Goal: Transaction & Acquisition: Purchase product/service

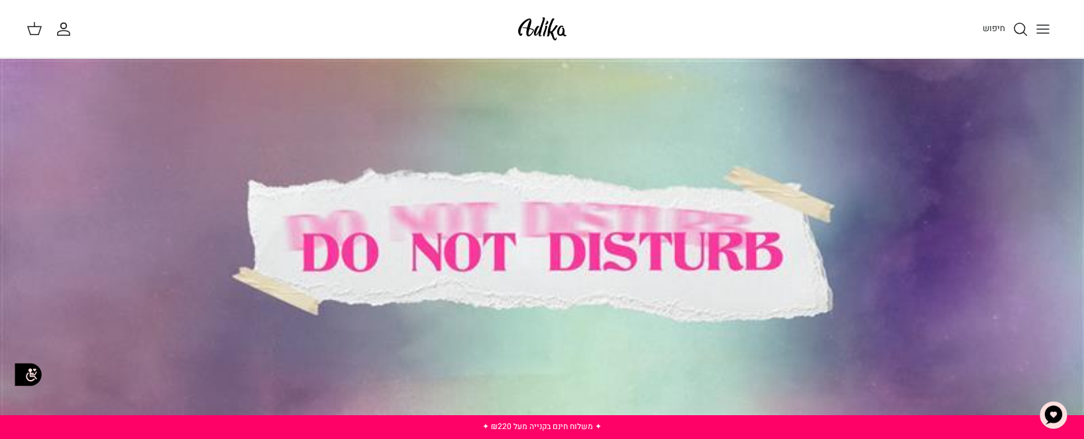
drag, startPoint x: 1079, startPoint y: 202, endPoint x: 912, endPoint y: 138, distance: 178.9
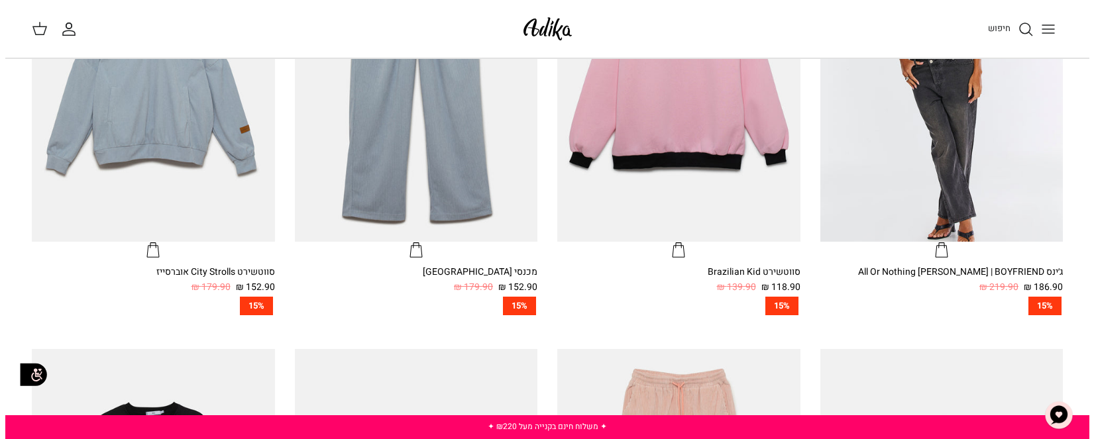
scroll to position [596, 0]
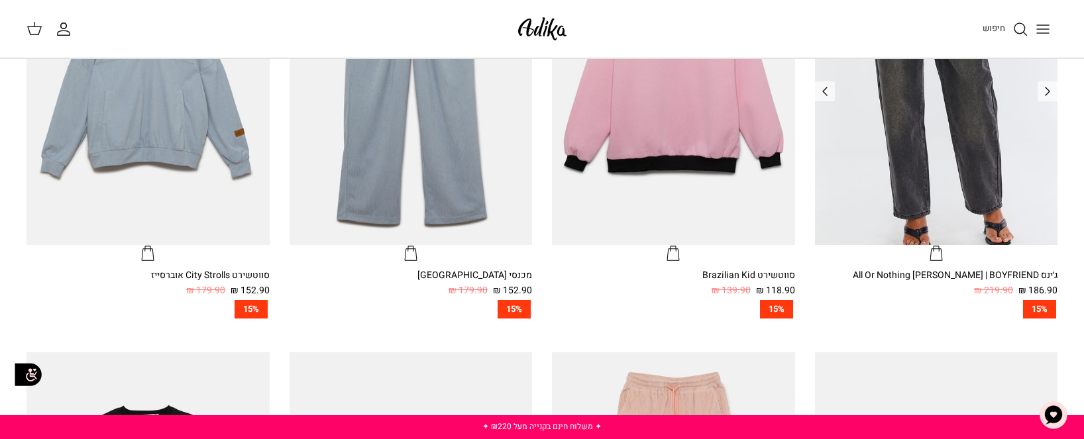
click at [1000, 199] on img "ג׳ינס All Or Nothing קריס-קרוס | BOYFRIEND" at bounding box center [936, 83] width 243 height 324
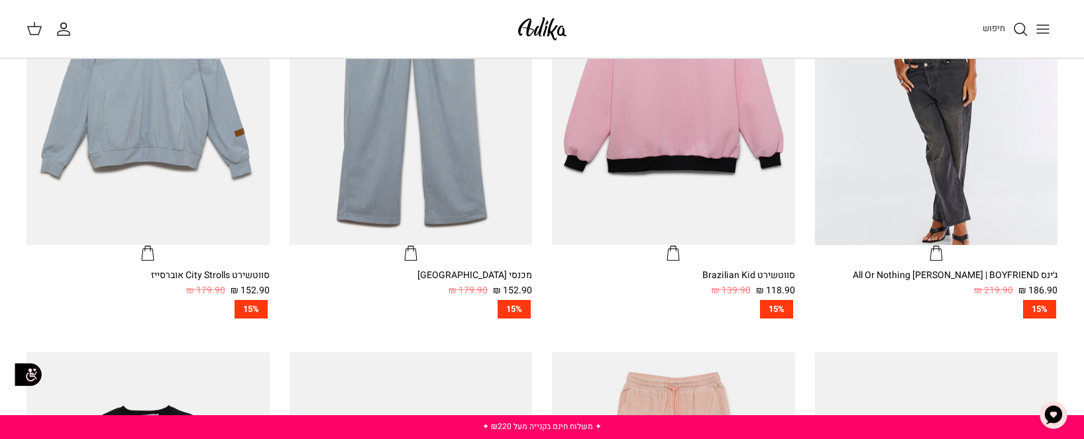
click at [1042, 23] on icon "Toggle menu" at bounding box center [1043, 29] width 16 height 16
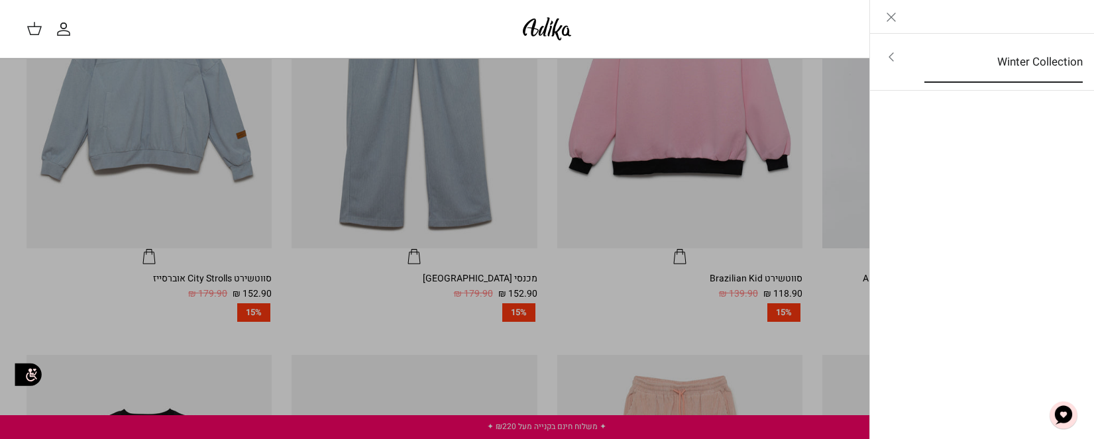
click at [986, 64] on link "Winter Collection" at bounding box center [1003, 62] width 182 height 41
click at [1031, 56] on link "לכל הפריטים" at bounding box center [981, 58] width 211 height 33
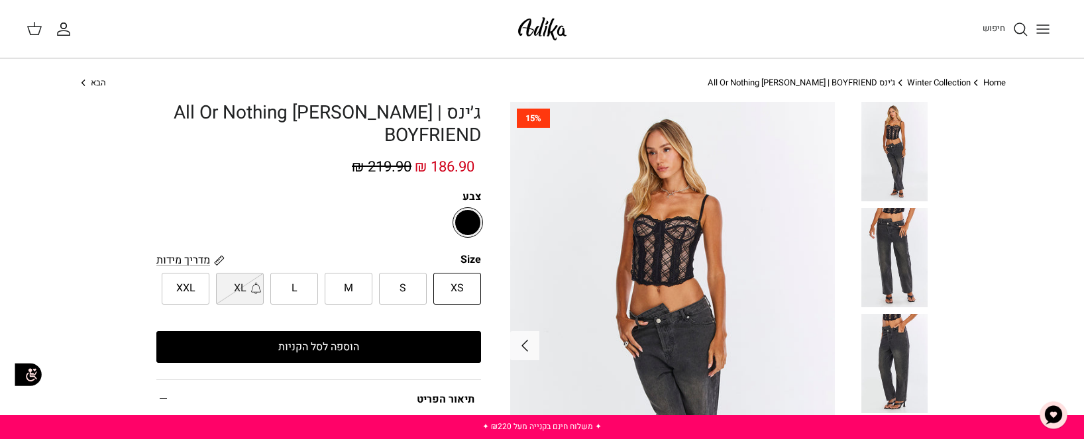
click at [894, 155] on img at bounding box center [894, 151] width 66 height 99
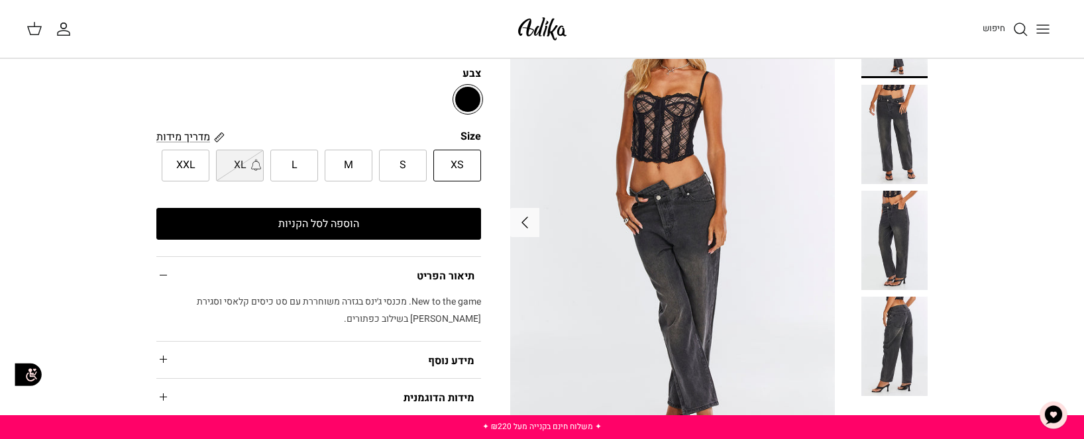
scroll to position [161, 0]
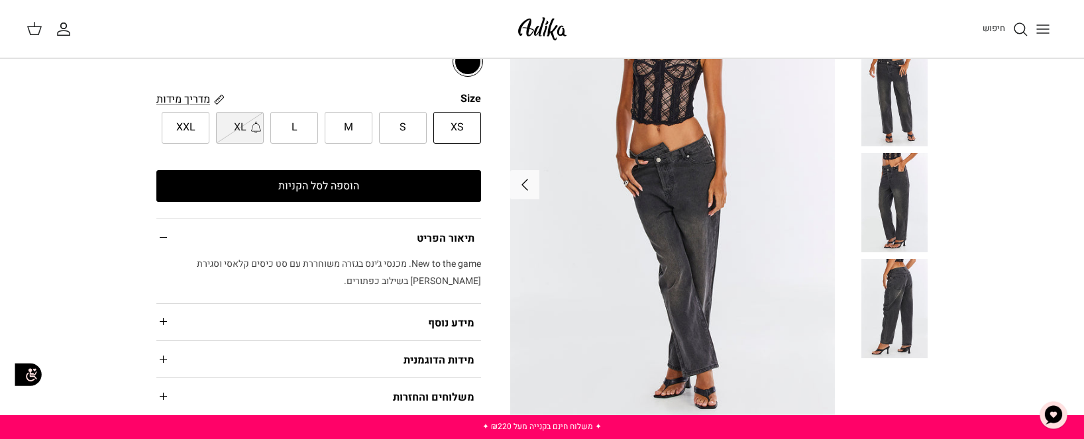
click at [901, 123] on img at bounding box center [894, 96] width 66 height 99
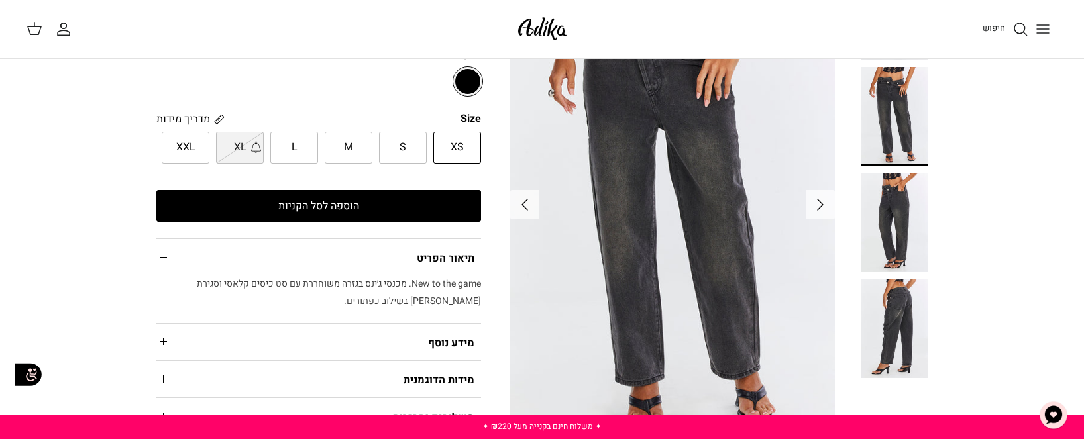
scroll to position [148, 0]
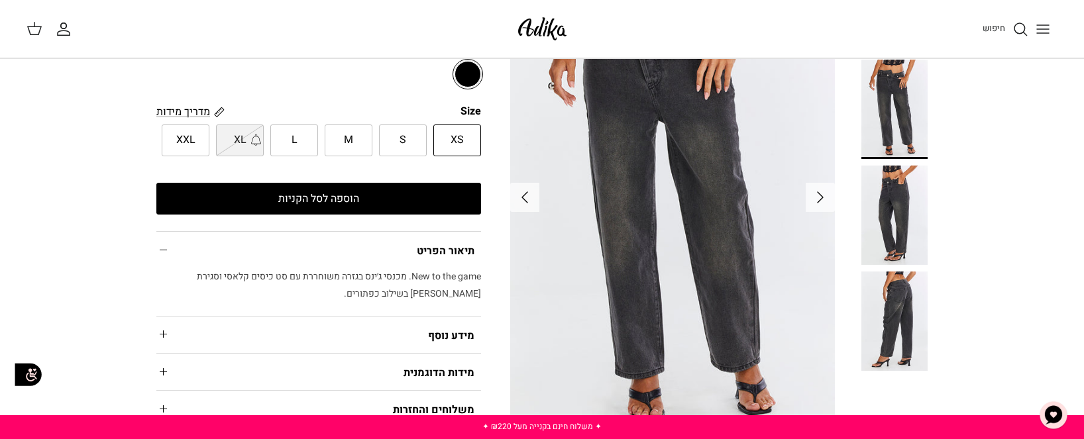
click at [896, 315] on img at bounding box center [894, 321] width 66 height 99
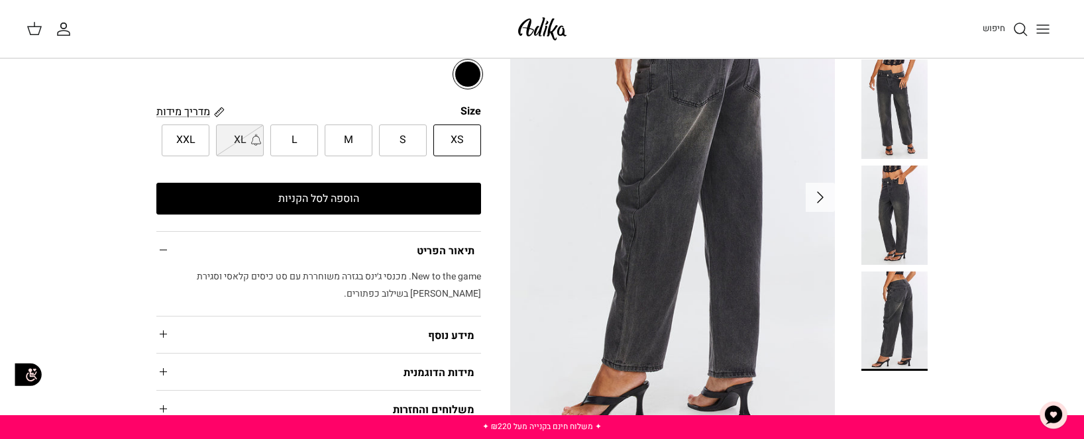
drag, startPoint x: 1084, startPoint y: 125, endPoint x: 863, endPoint y: 248, distance: 252.4
click at [863, 248] on img at bounding box center [894, 215] width 66 height 99
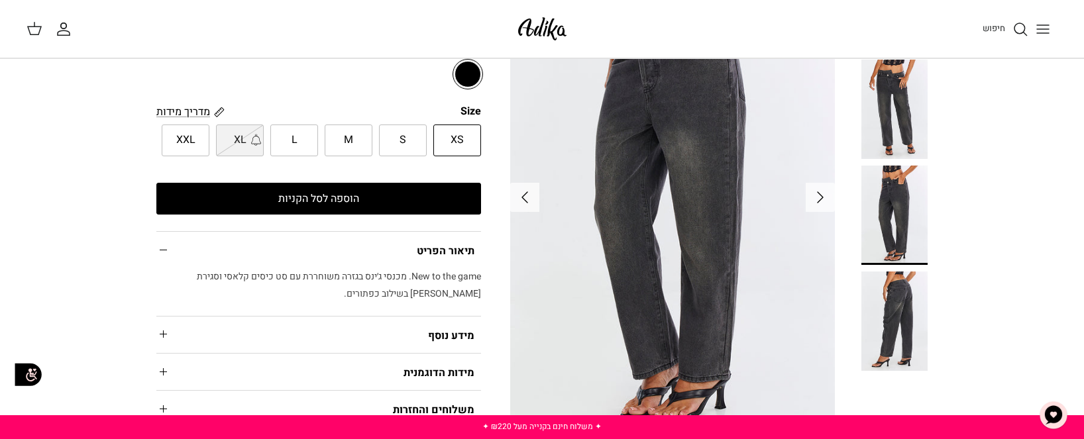
click at [886, 217] on img at bounding box center [894, 215] width 66 height 99
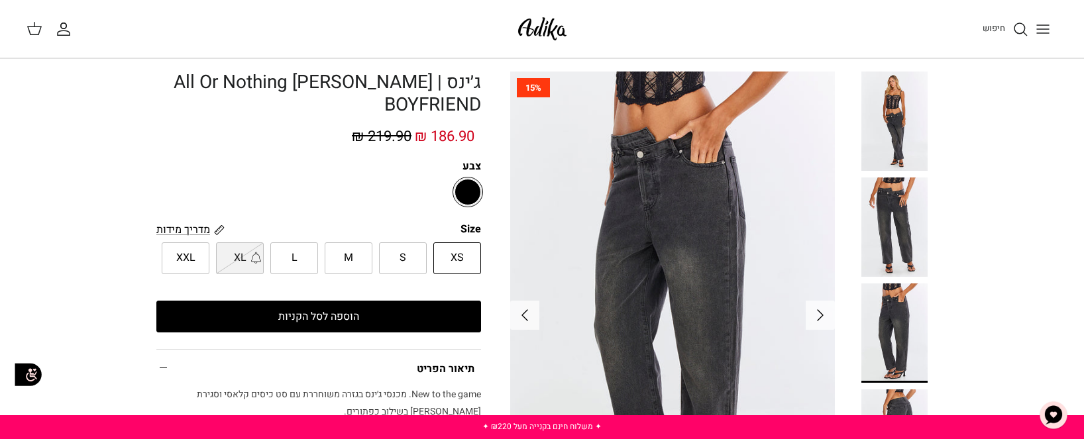
scroll to position [0, 0]
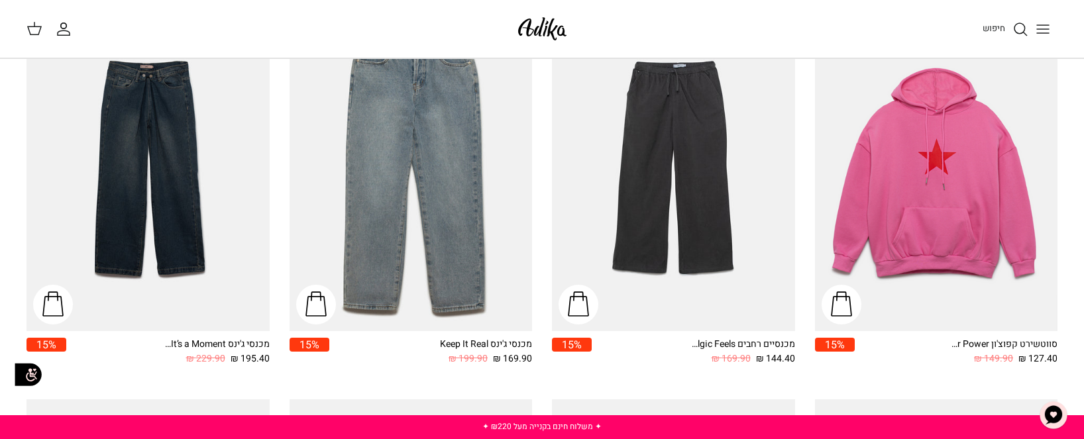
scroll to position [1387, 0]
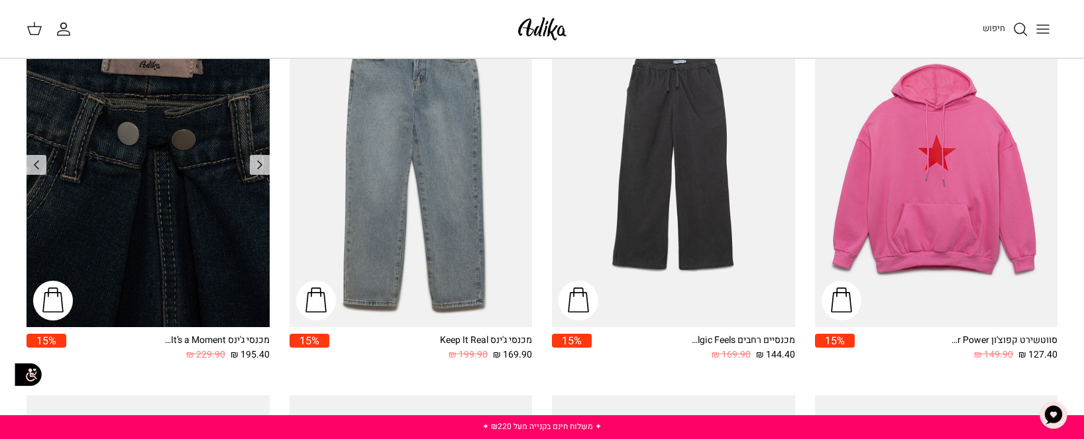
click at [160, 107] on img "מכנסי ג'ינס It’s a Moment גזרה רחבה | BAGGY" at bounding box center [148, 165] width 243 height 324
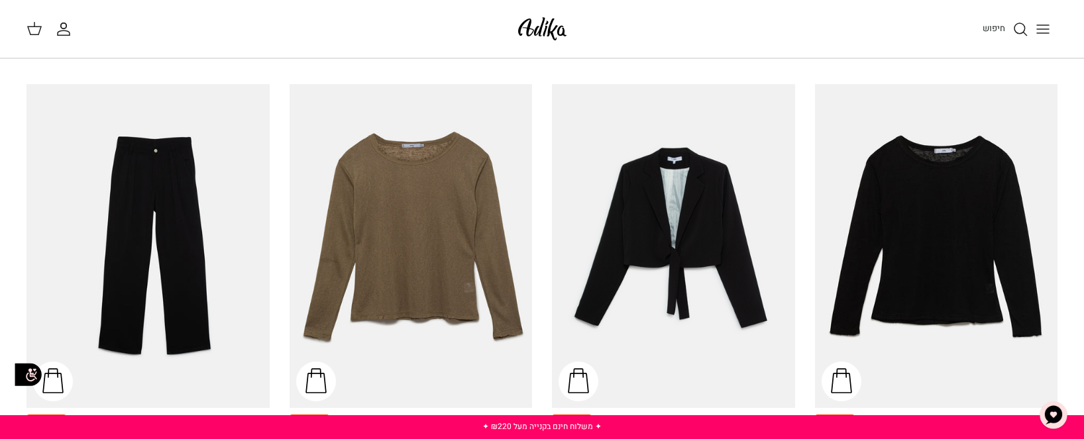
scroll to position [1739, 0]
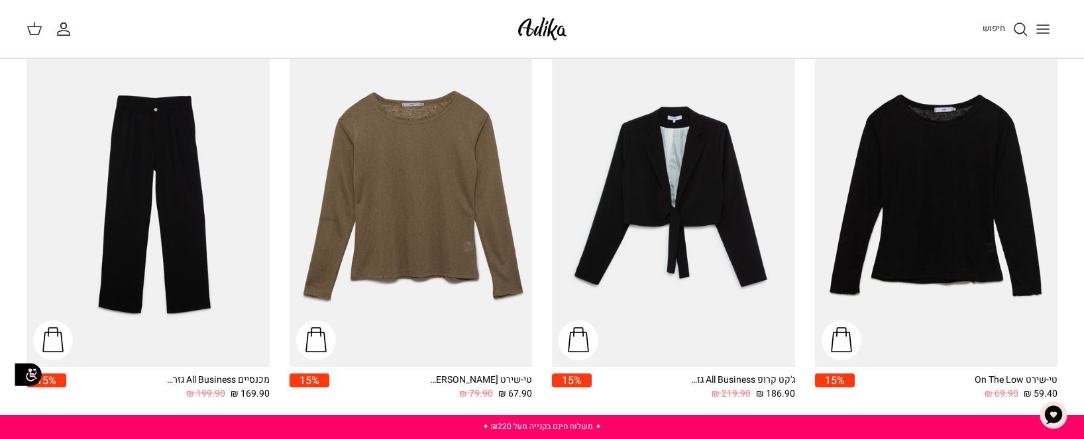
click at [168, 222] on img "מכנסיים All Business גזרה מחויטת" at bounding box center [148, 205] width 243 height 324
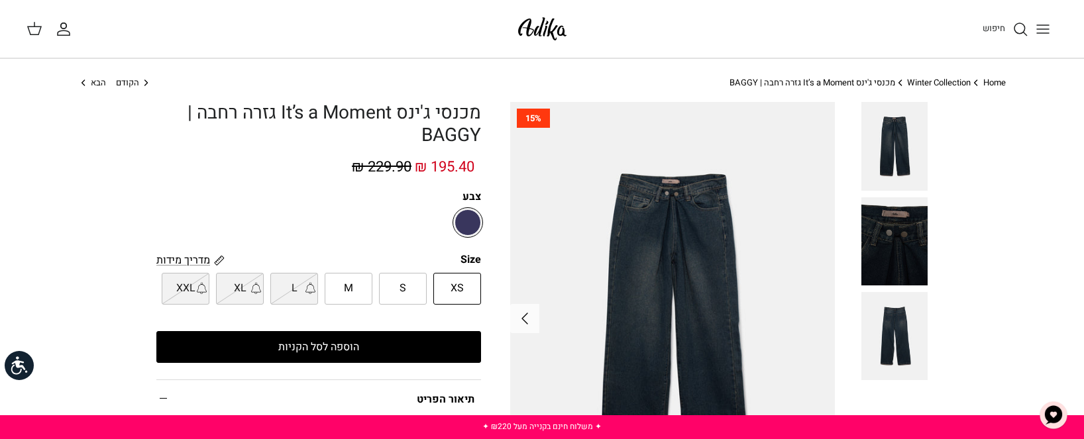
click at [896, 149] on img at bounding box center [894, 146] width 66 height 88
click at [895, 240] on img at bounding box center [894, 241] width 66 height 88
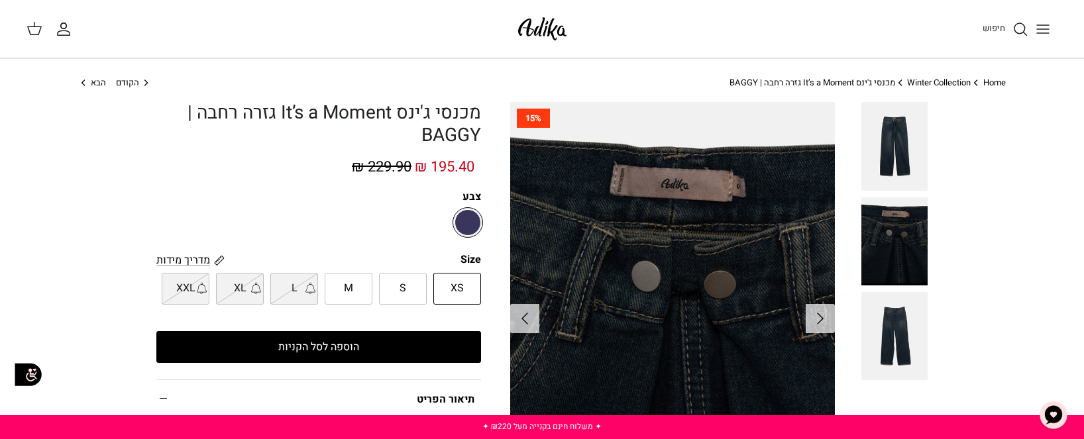
click at [893, 346] on img at bounding box center [894, 336] width 66 height 88
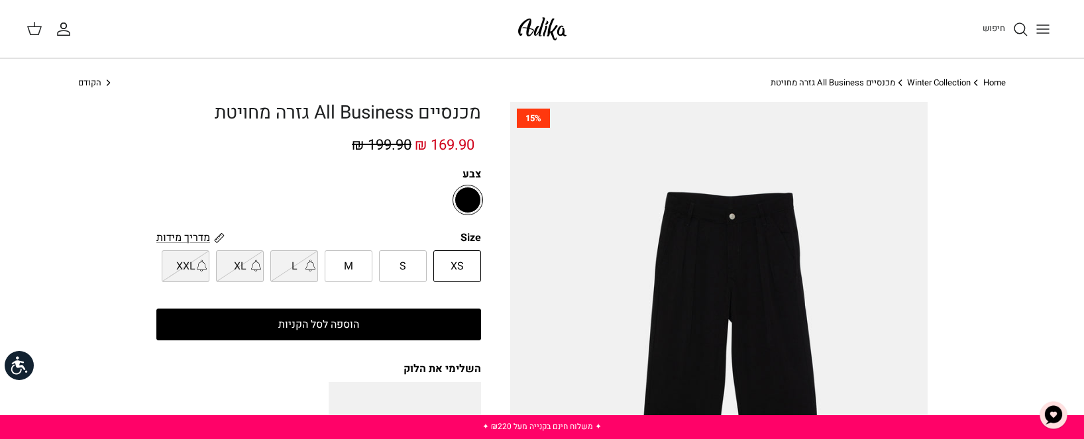
click at [685, 239] on img at bounding box center [718, 380] width 417 height 557
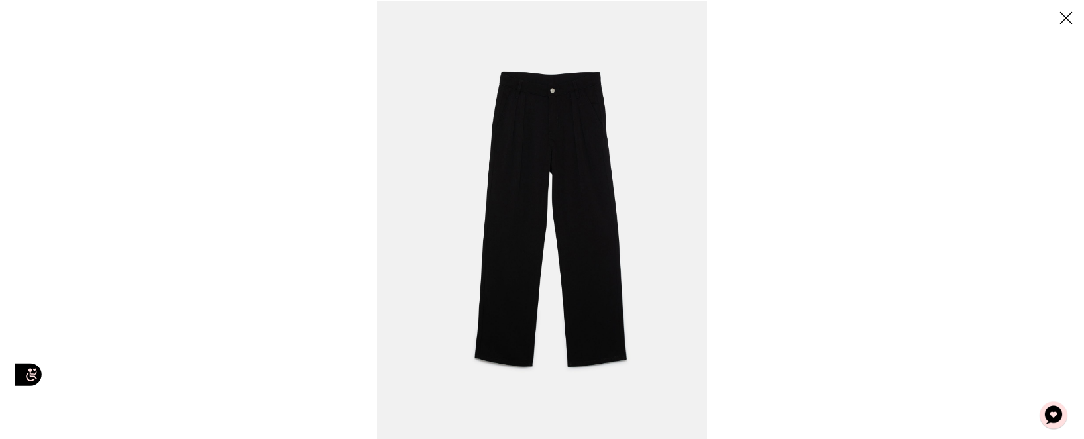
click at [646, 186] on img at bounding box center [541, 219] width 329 height 439
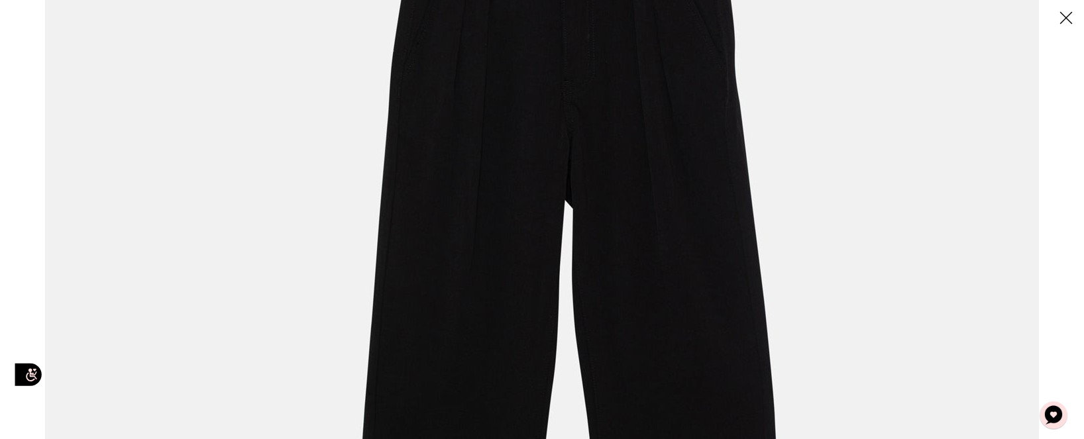
click at [793, 158] on img at bounding box center [542, 345] width 994 height 1325
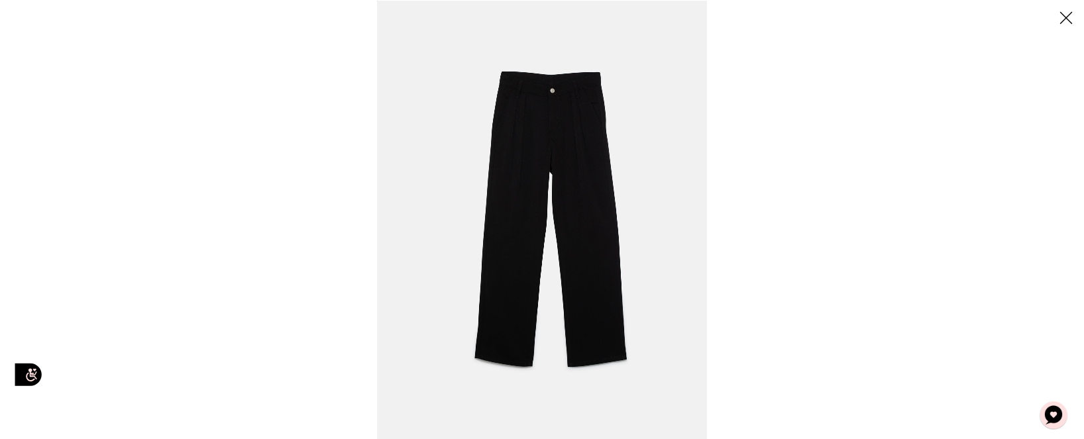
scroll to position [568, 0]
click at [1065, 18] on line at bounding box center [1066, 18] width 11 height 11
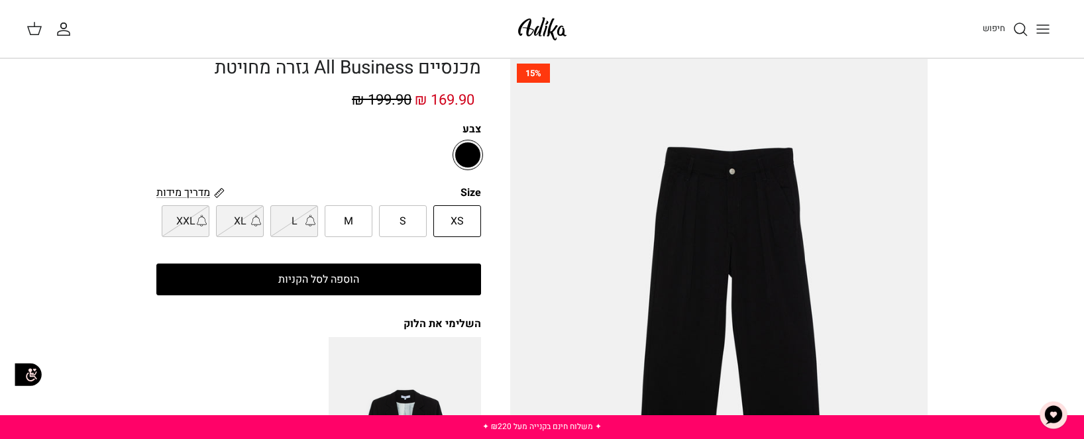
scroll to position [0, 0]
